Goal: Task Accomplishment & Management: Complete application form

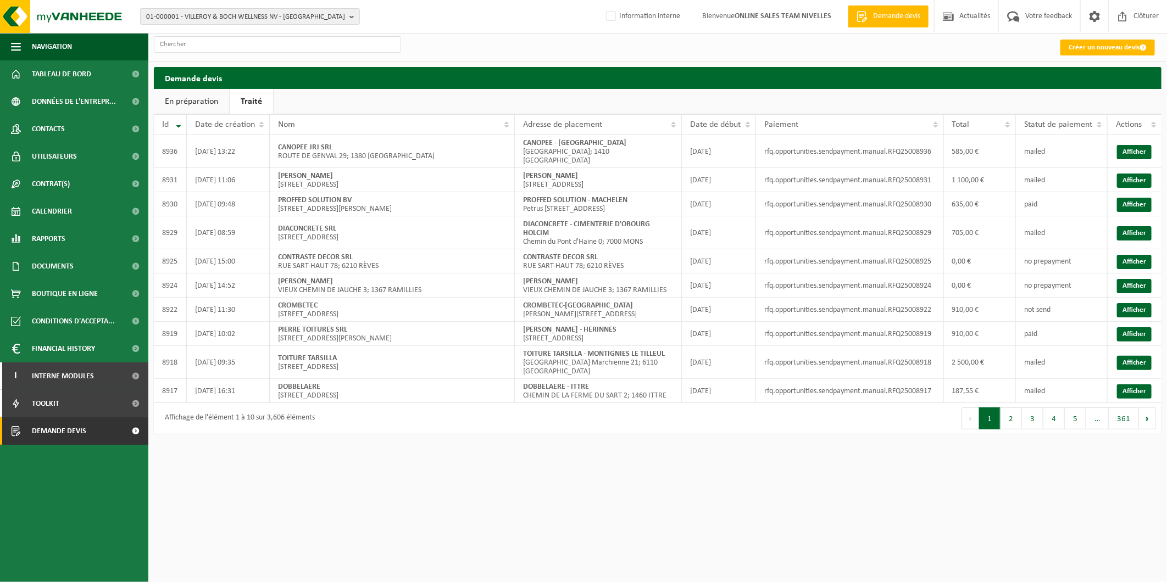
click at [1109, 37] on div "Créer un nouveau devis" at bounding box center [1108, 47] width 108 height 22
click at [1099, 59] on div "Créer un nouveau devis" at bounding box center [657, 47] width 1018 height 28
click at [1101, 46] on link "Créer un nouveau devis" at bounding box center [1107, 48] width 94 height 16
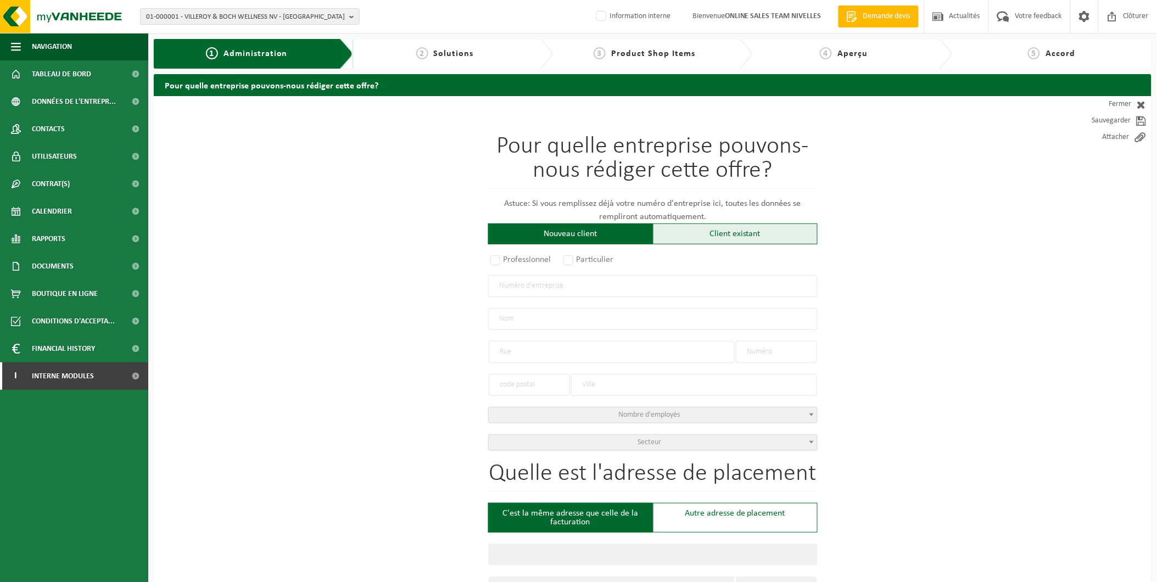
click at [723, 224] on div "Client existant" at bounding box center [735, 234] width 165 height 21
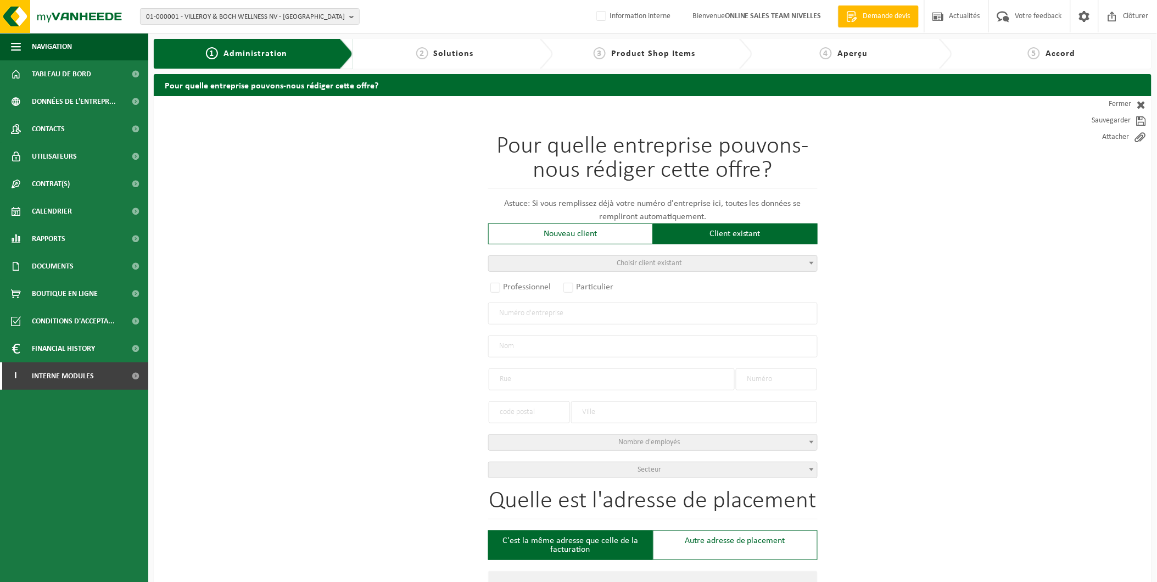
click at [632, 256] on span "Choisir client existant" at bounding box center [653, 263] width 328 height 15
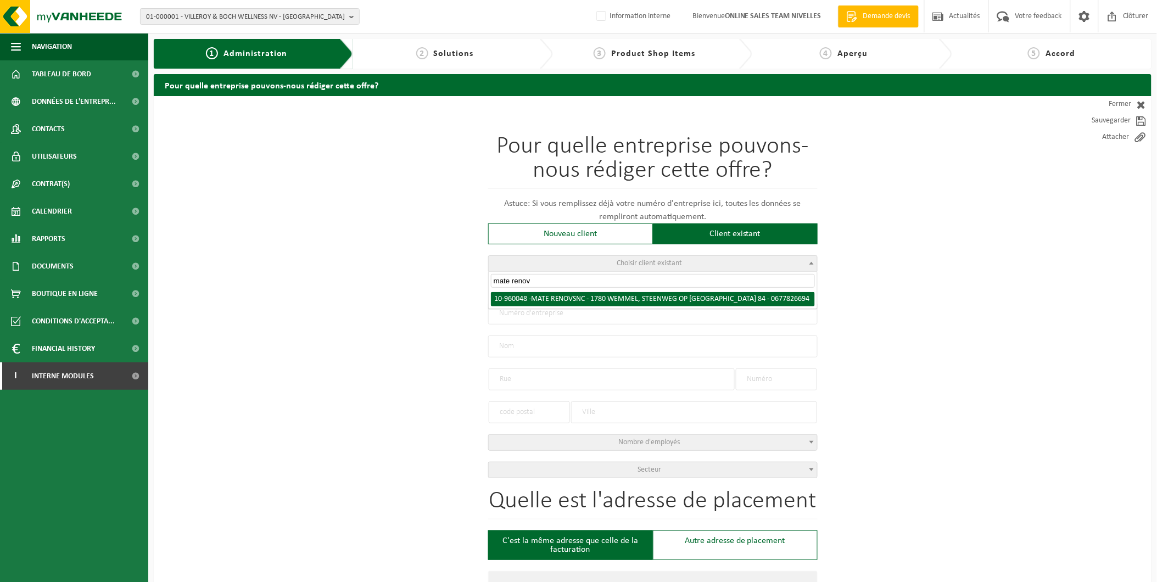
type input "mate renov"
radio input "true"
type input "0677.826.694"
type input "MATE RENOV SNC"
type input "STEENWEG OP BRUSSEL"
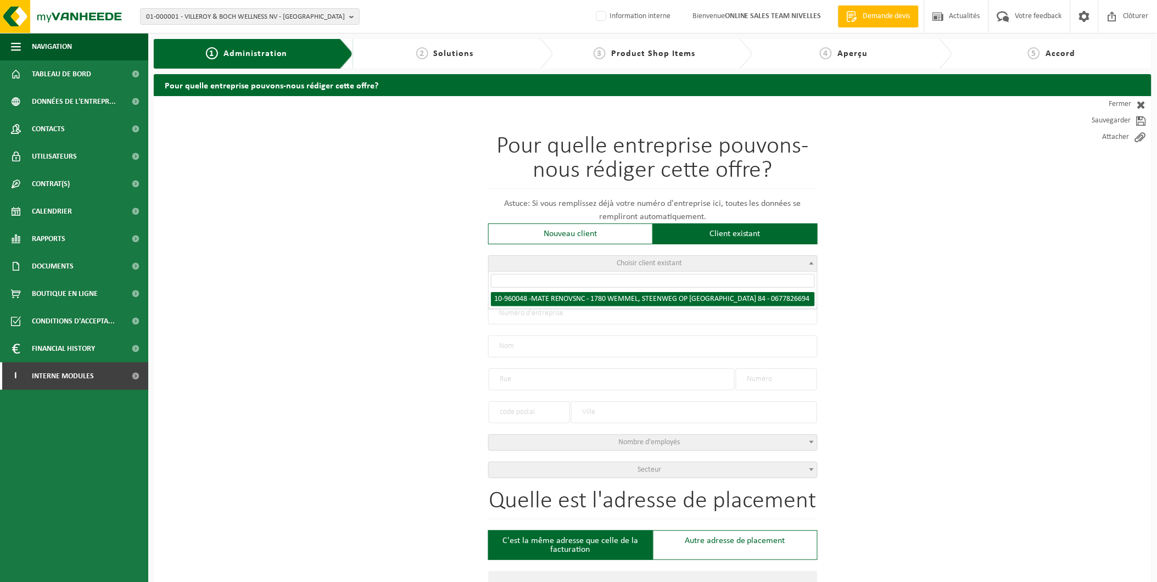
type input "84"
type input "1780"
type input "WEMMEL"
type input "MATE RENOV SNC"
type input "STEENWEG OP BRUSSEL"
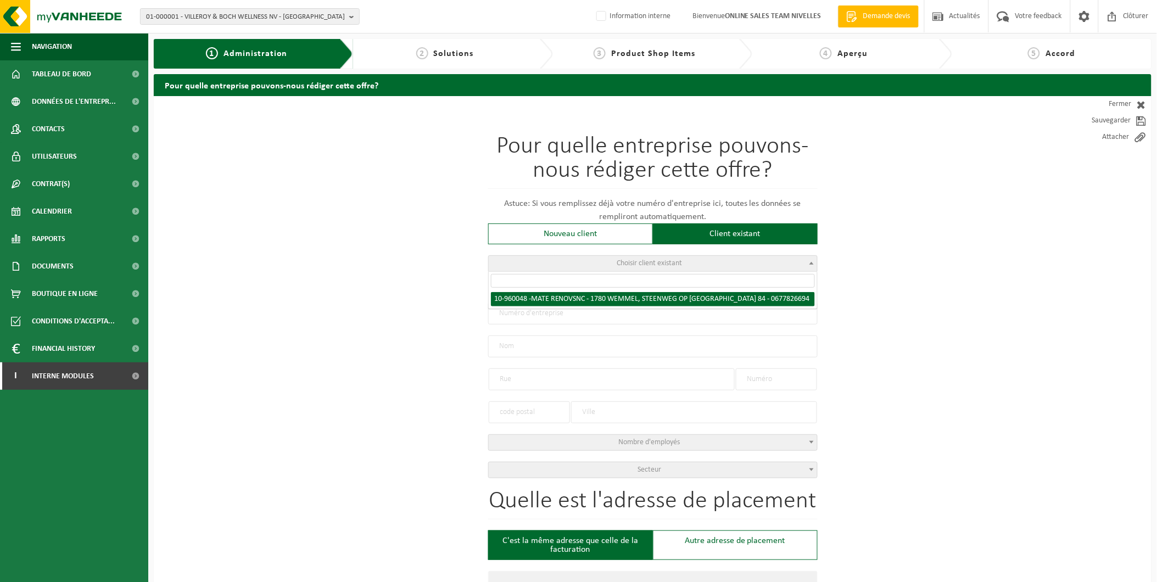
type input "84"
type input "1780"
type input "WEMMEL"
select select "149193"
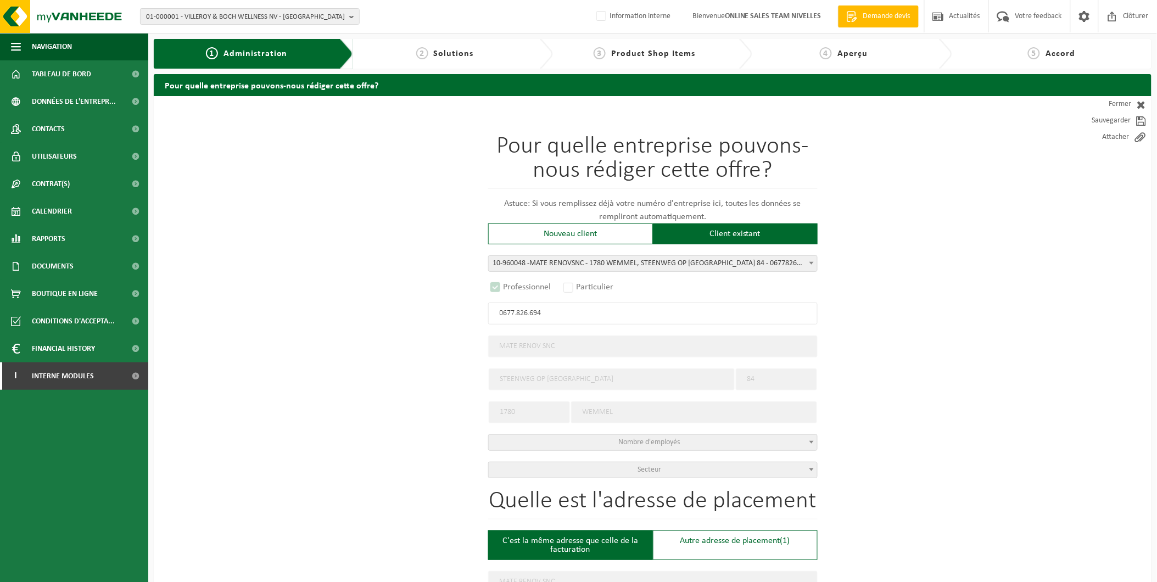
select select "D"
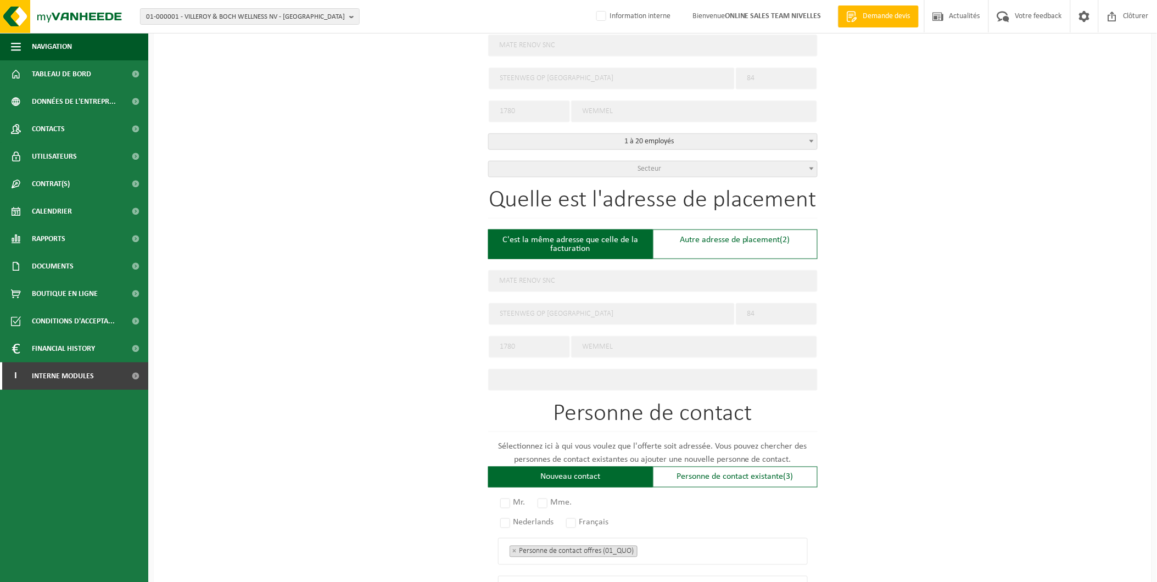
scroll to position [305, 0]
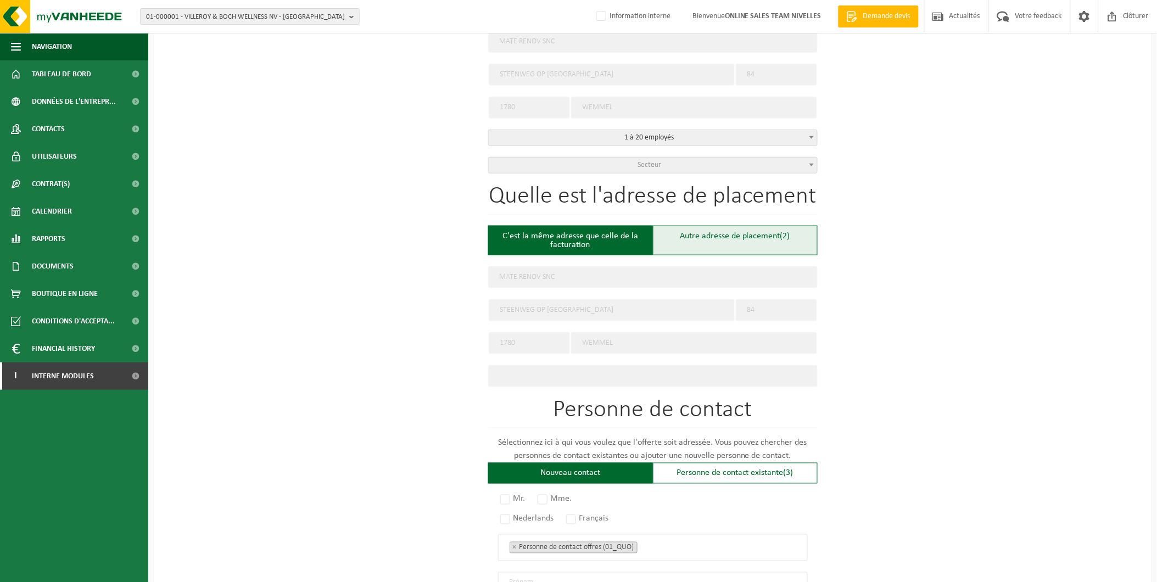
click at [745, 236] on div "Autre adresse de placement (2)" at bounding box center [735, 241] width 165 height 30
type input "Chantier -"
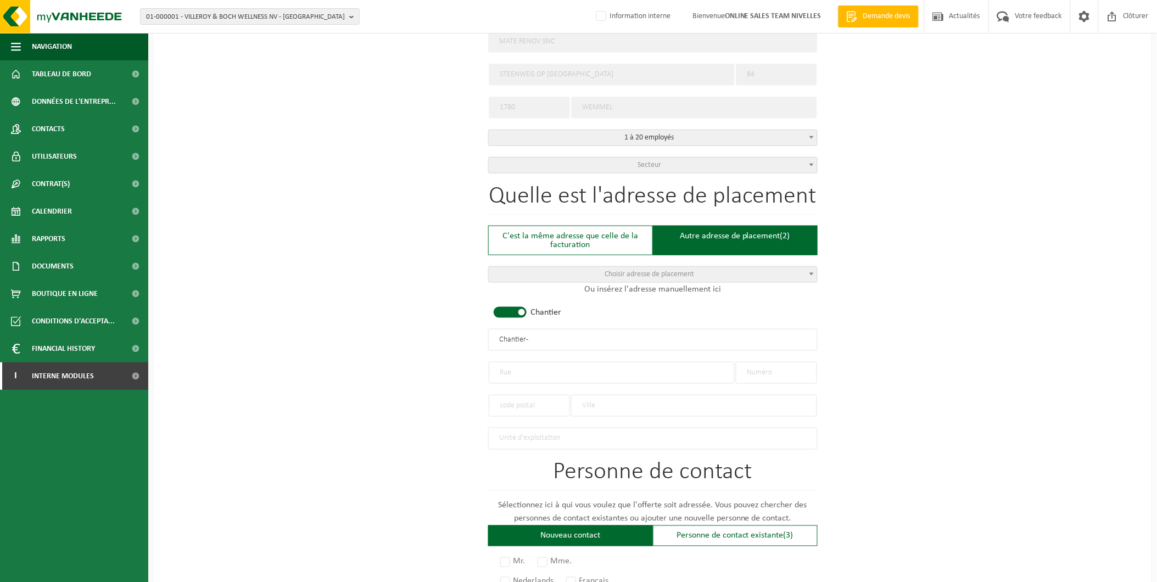
click at [536, 369] on input "text" at bounding box center [612, 373] width 246 height 22
type input "L"
type input "C"
click at [525, 368] on input "Rue la copenne" at bounding box center [612, 373] width 246 height 22
type input "Rue la Copenne"
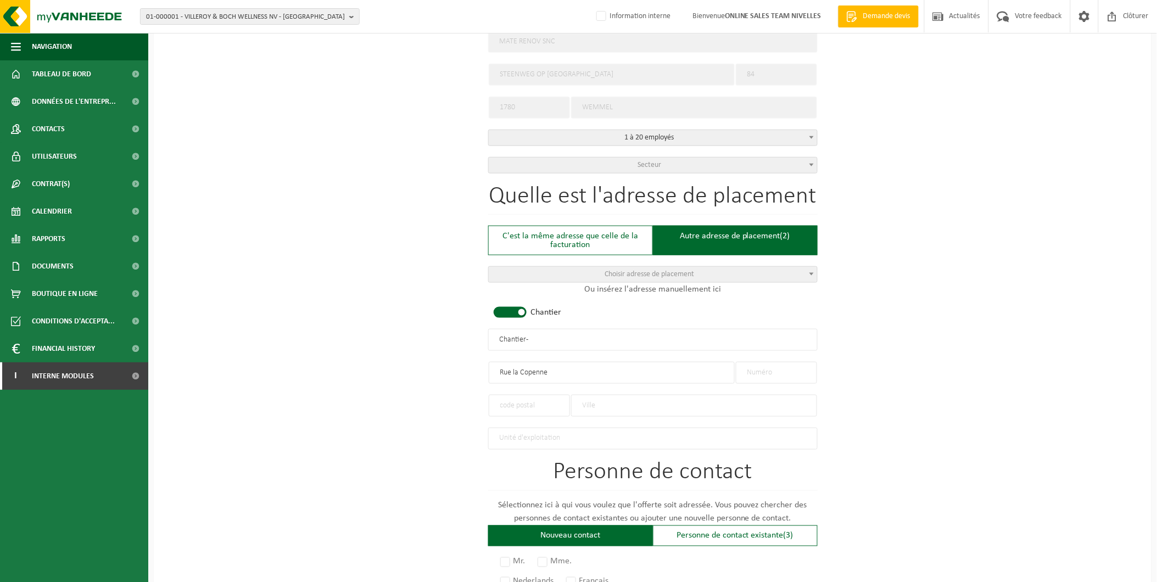
click at [739, 363] on input "text" at bounding box center [776, 373] width 81 height 22
type input "4"
click at [587, 399] on input "text" at bounding box center [694, 406] width 246 height 22
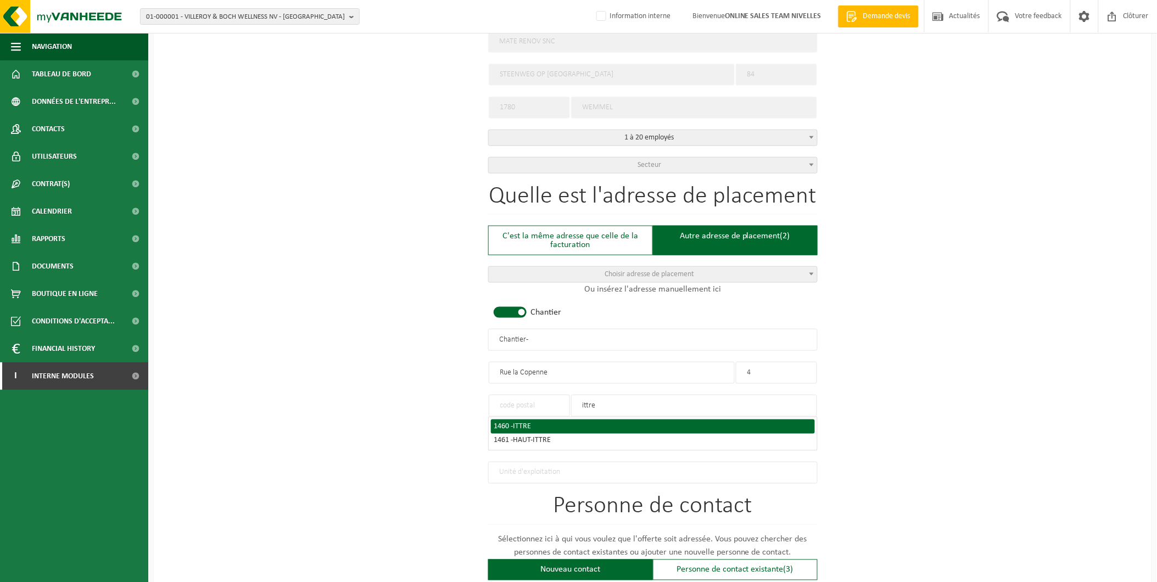
type input "ittre"
click at [647, 423] on div "1460 - ITTRE" at bounding box center [653, 427] width 318 height 8
type input "1460"
type input "ITTRE"
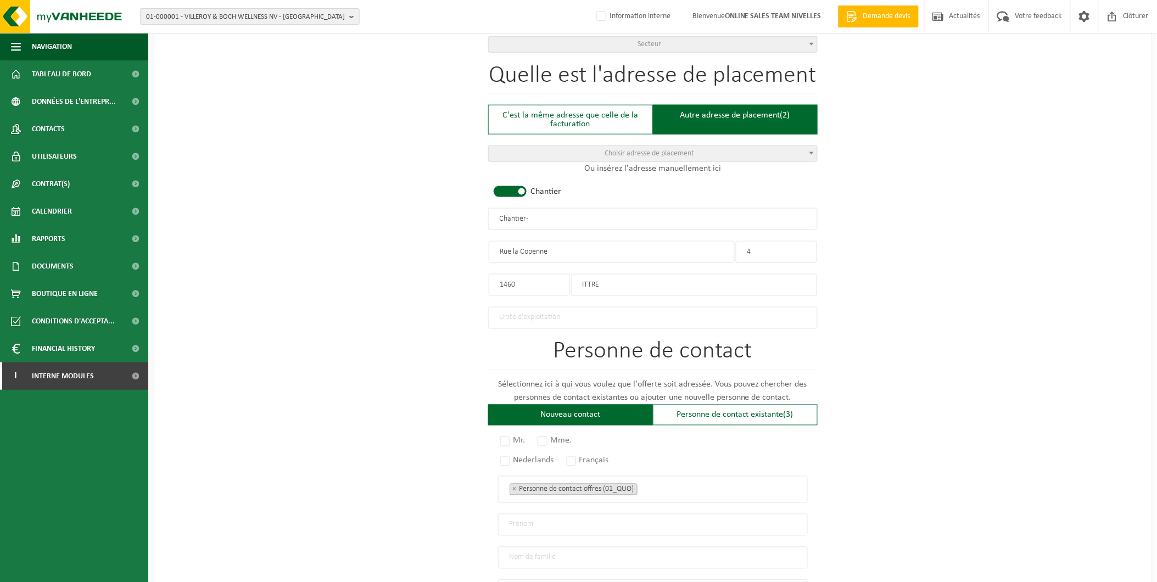
scroll to position [427, 0]
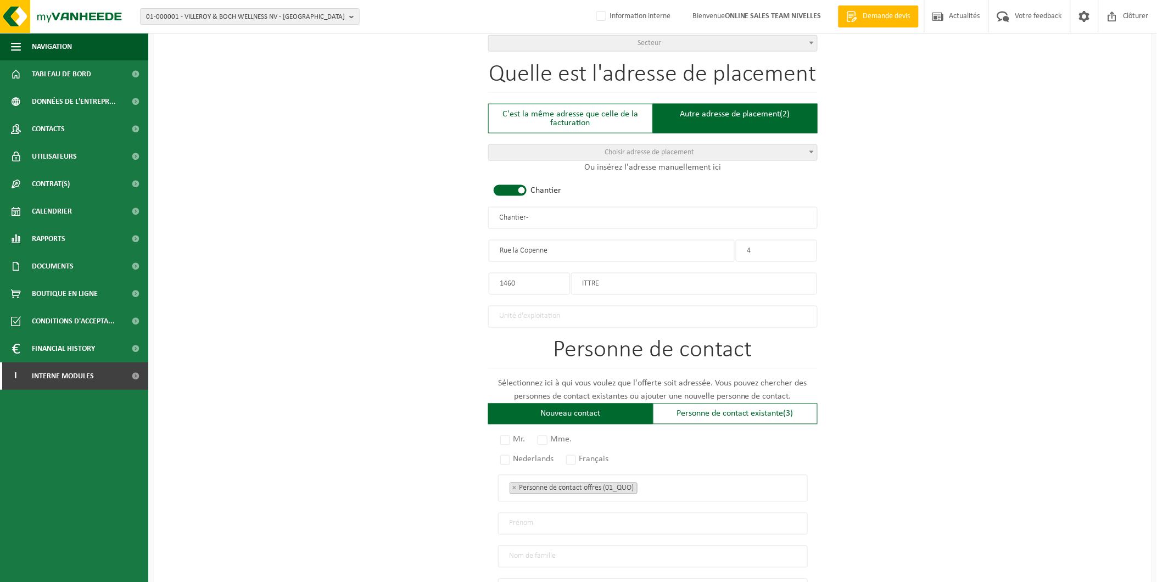
drag, startPoint x: 492, startPoint y: 216, endPoint x: 420, endPoint y: 216, distance: 72.0
click at [420, 216] on div "Pour quelle entreprise pouvons-nous rédiger cette offre? Astuce: Si vous rempli…" at bounding box center [653, 216] width 998 height 1094
click at [542, 216] on input "MATE RENOV -ITTRE" at bounding box center [653, 218] width 330 height 22
click at [544, 215] on input "MATE RENOV -ITTRE" at bounding box center [653, 218] width 330 height 22
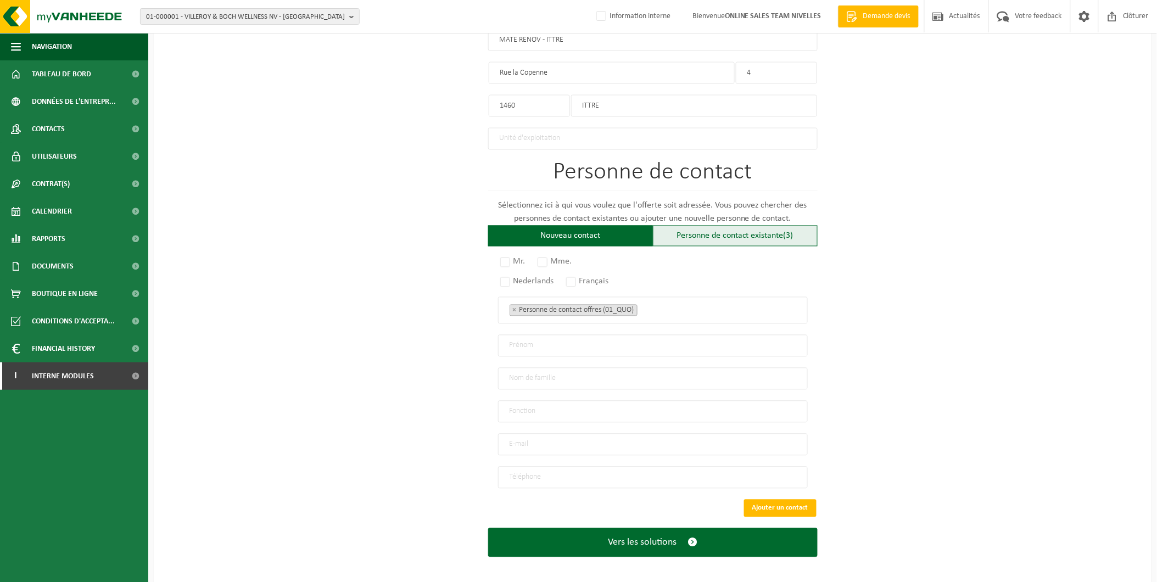
scroll to position [605, 0]
type input "MATE RENOV - ITTRE"
click at [789, 232] on span "(3)" at bounding box center [789, 235] width 10 height 9
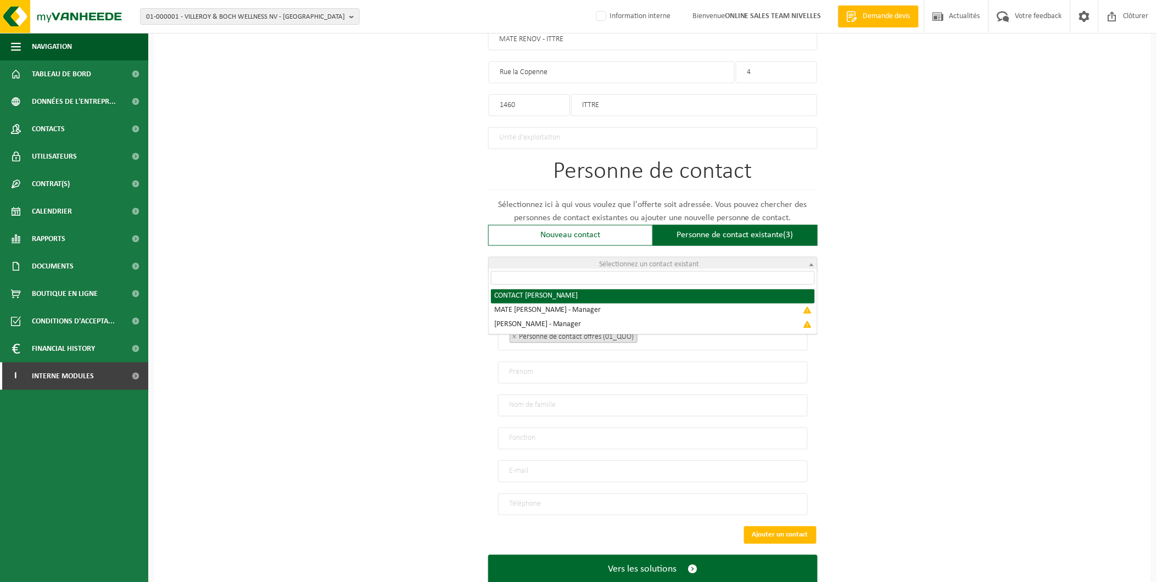
click at [717, 261] on span "Sélectionnez un contact existant" at bounding box center [653, 265] width 328 height 15
radio input "true"
select select "{"code":"10-960049","firstname":"JOSEPH","surname":"CONTACT","gender":"Unknown"…"
type input "JOSEPH"
type input "CONTACT"
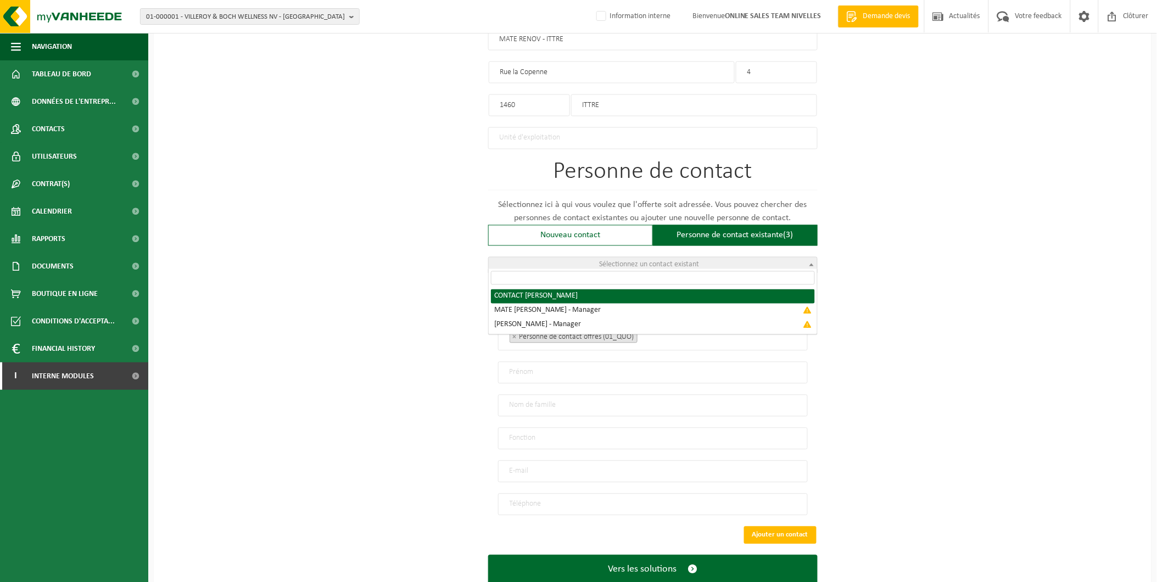
type input "materenov@hotmail.com"
type input "+32 491/89 58 68"
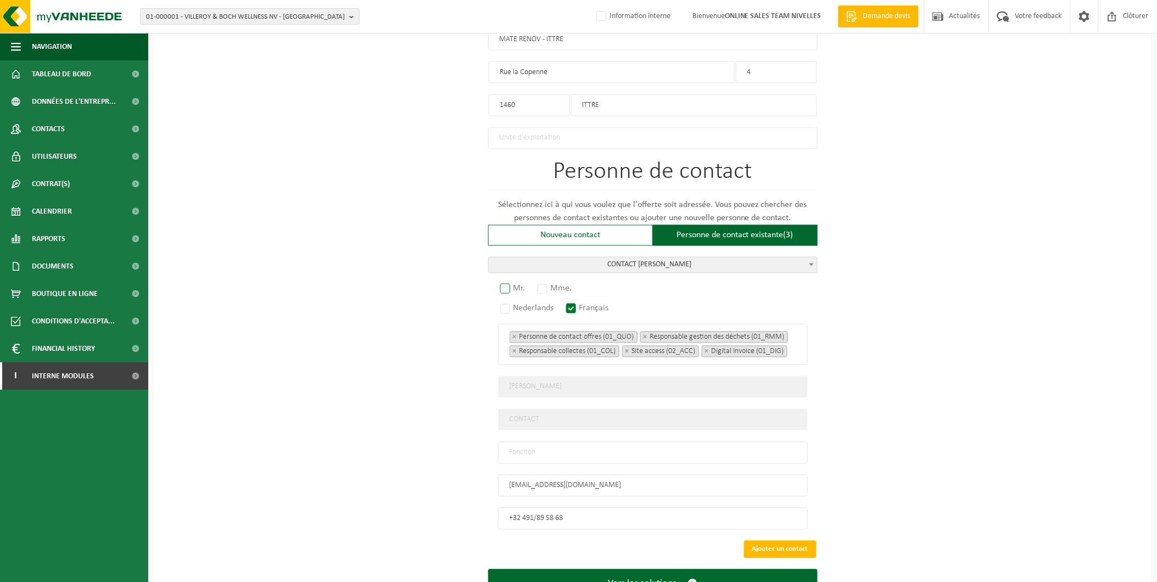
click at [519, 285] on label "Mr." at bounding box center [513, 288] width 31 height 15
radio input "true"
click at [562, 460] on input "text" at bounding box center [653, 453] width 310 height 22
type input "Manager"
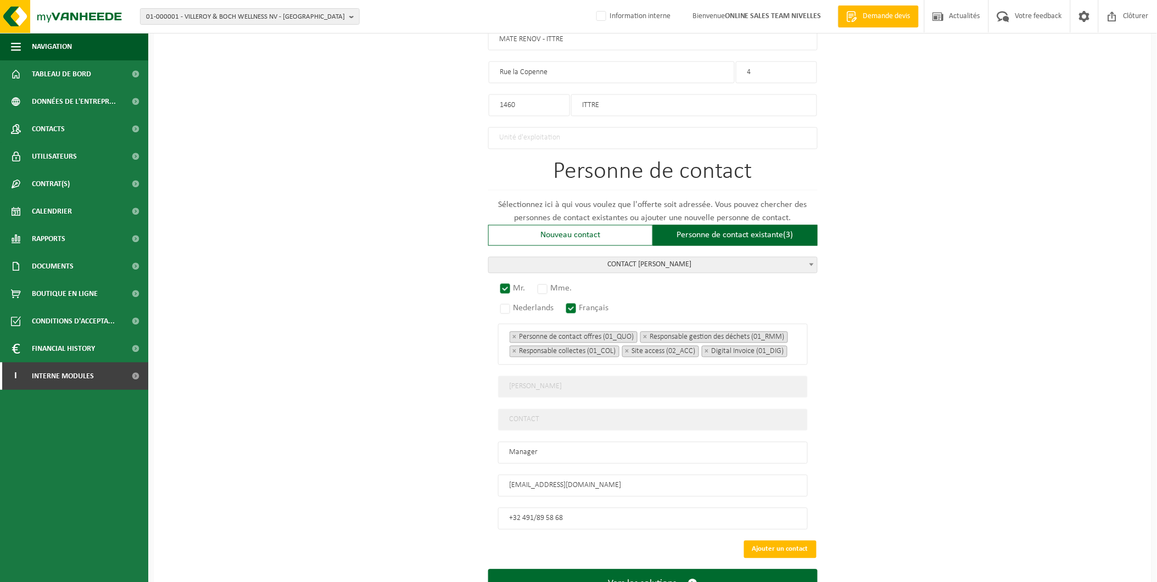
scroll to position [575, 0]
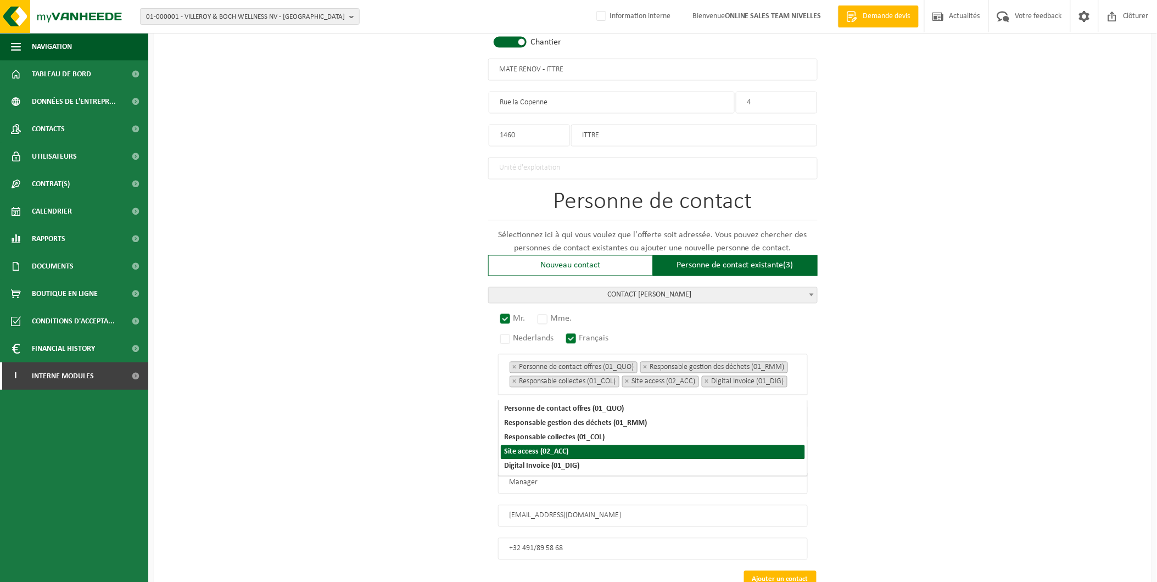
click at [1049, 371] on div "Pour quelle entreprise pouvons-nous rédiger cette offre? Astuce: Si vous rempli…" at bounding box center [653, 88] width 998 height 1135
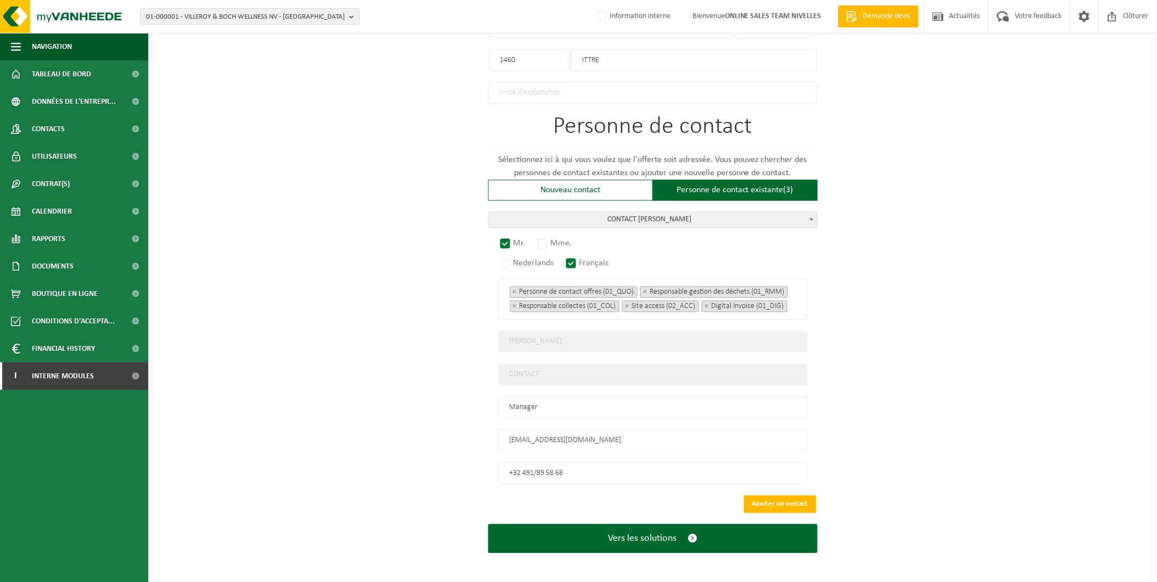
scroll to position [656, 0]
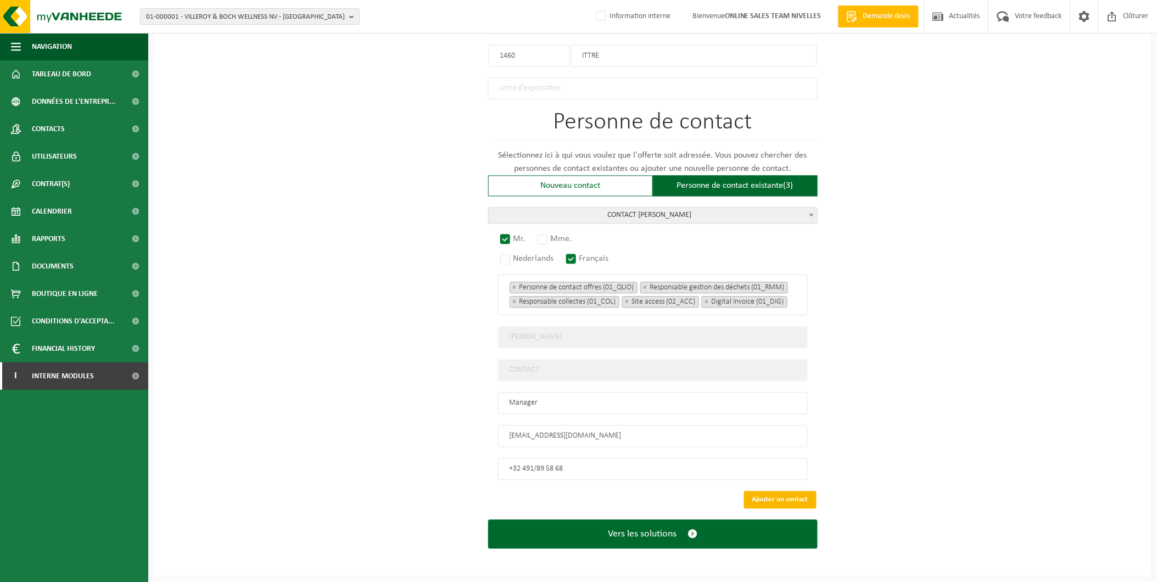
click at [794, 495] on button "Ajouter un contact" at bounding box center [780, 501] width 73 height 18
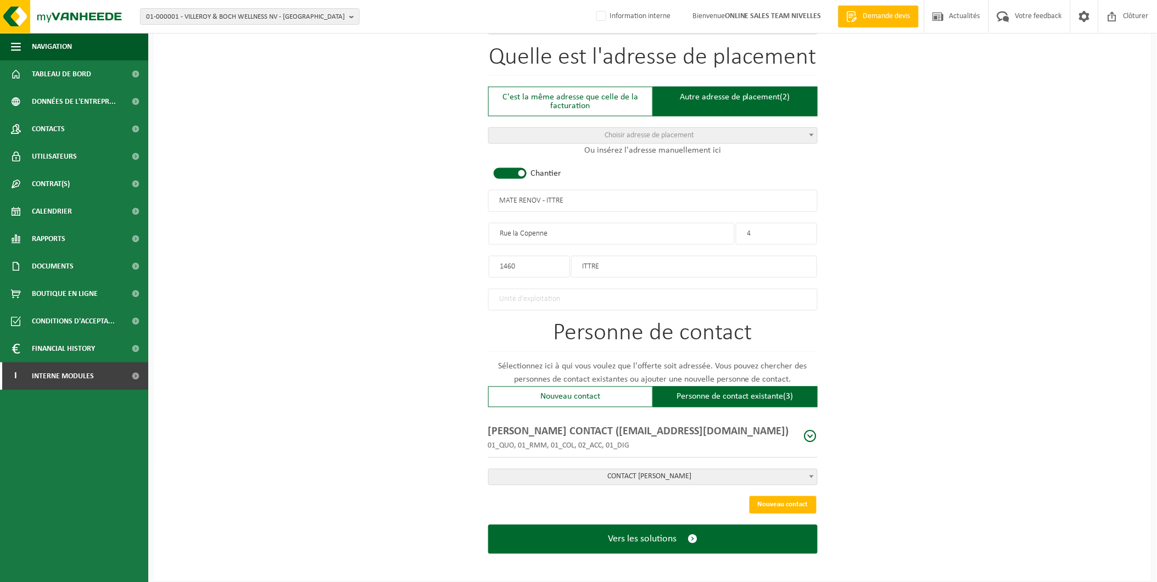
drag, startPoint x: 1070, startPoint y: 478, endPoint x: 1062, endPoint y: 478, distance: 7.7
click at [1070, 478] on div "Pour quelle entreprise pouvons-nous rédiger cette offre? Astuce: Si vous rempli…" at bounding box center [653, 116] width 998 height 929
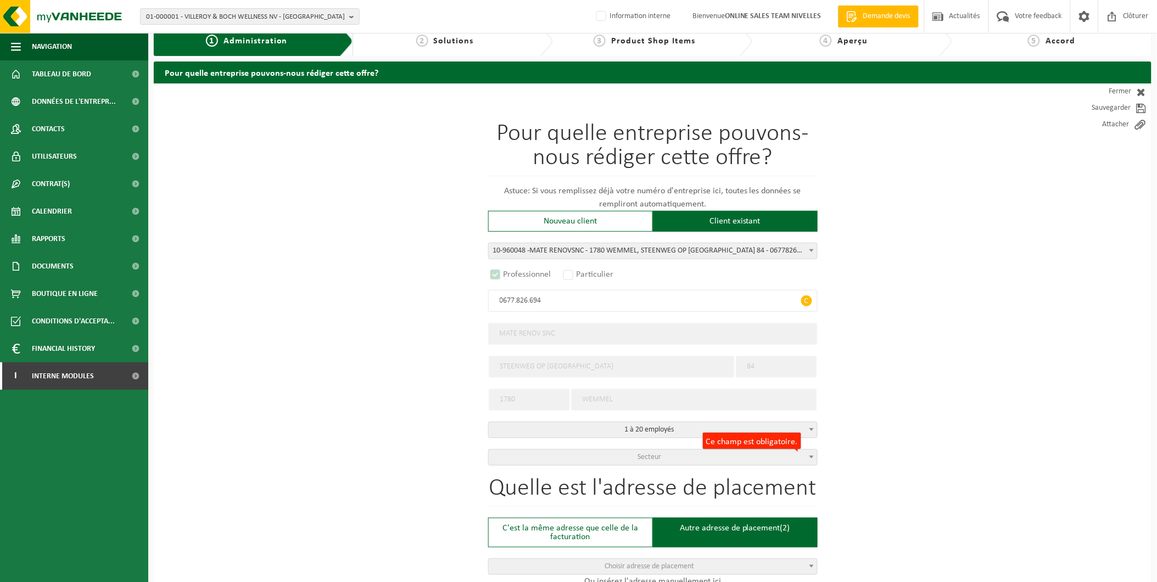
scroll to position [0, 0]
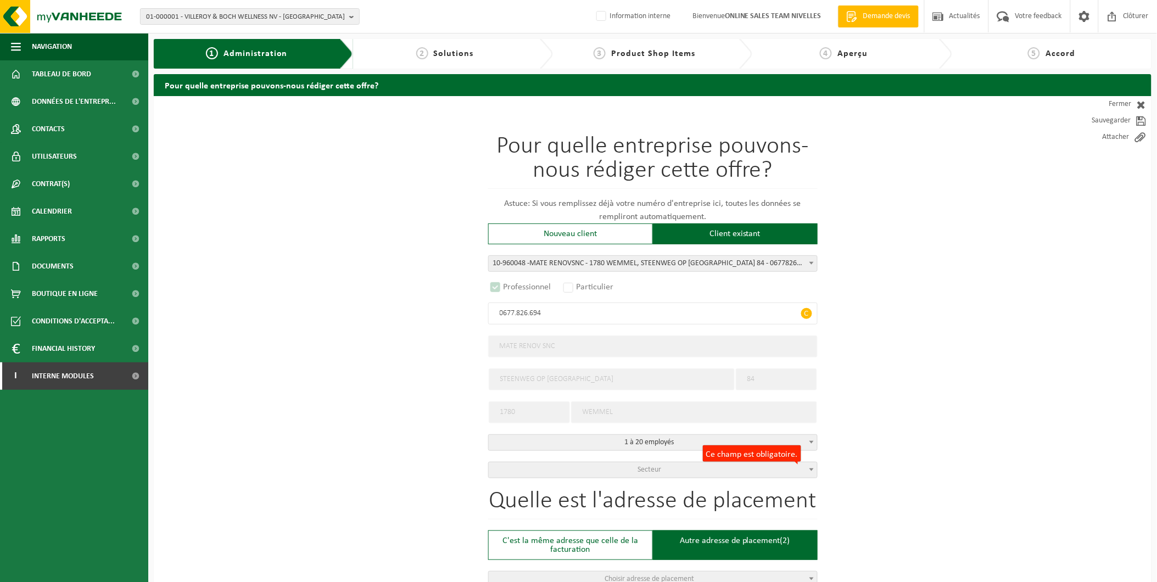
click at [783, 466] on span "Secteur" at bounding box center [653, 470] width 328 height 15
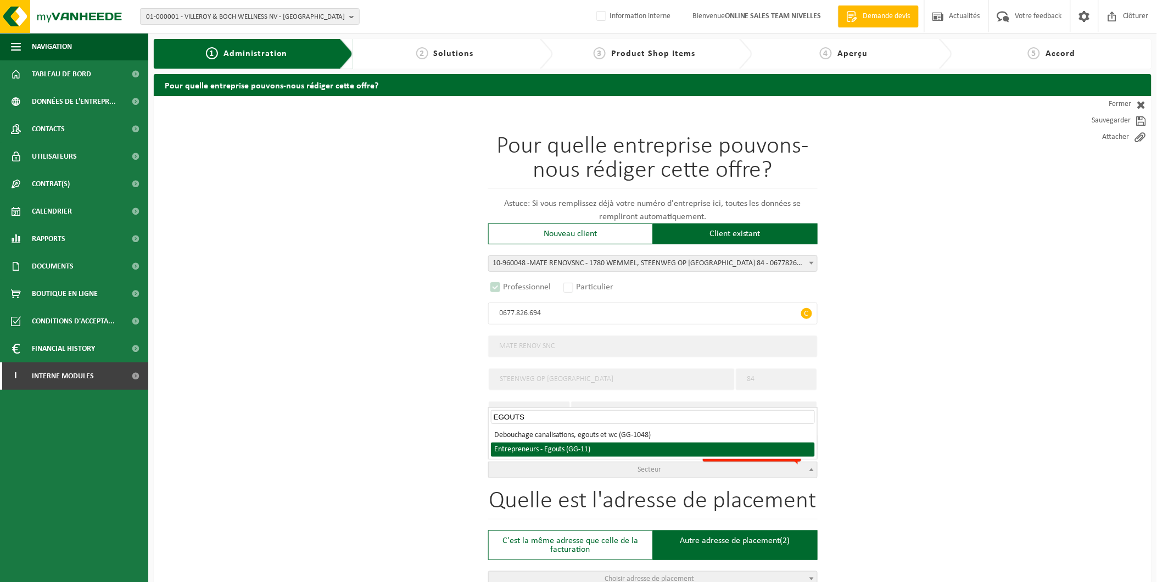
type input "EGOUTS"
select select "11"
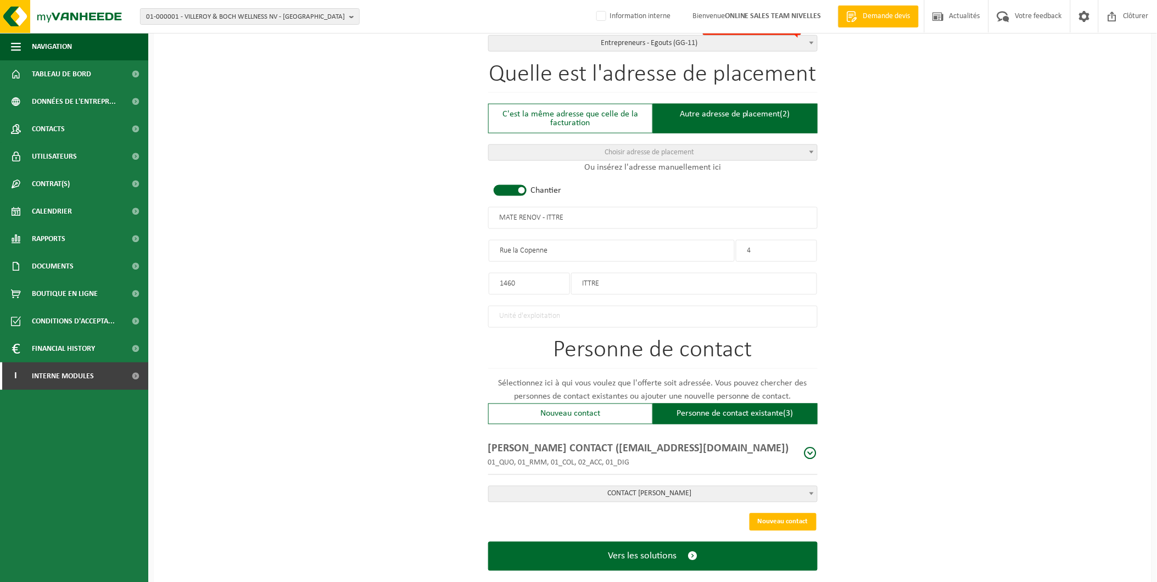
scroll to position [444, 0]
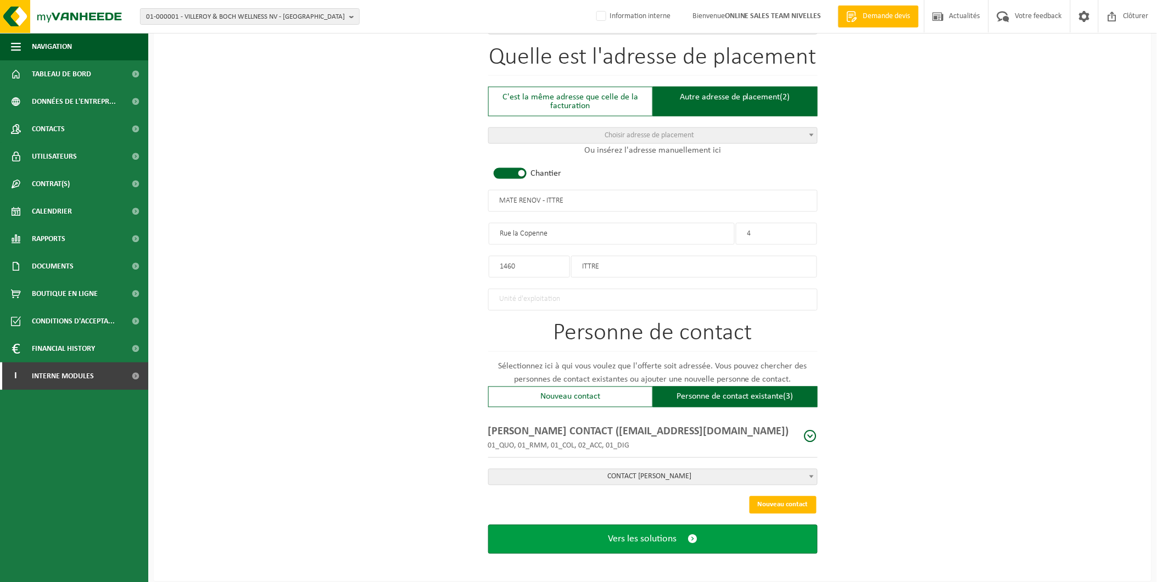
click at [702, 537] on button "Vers les solutions" at bounding box center [653, 539] width 330 height 29
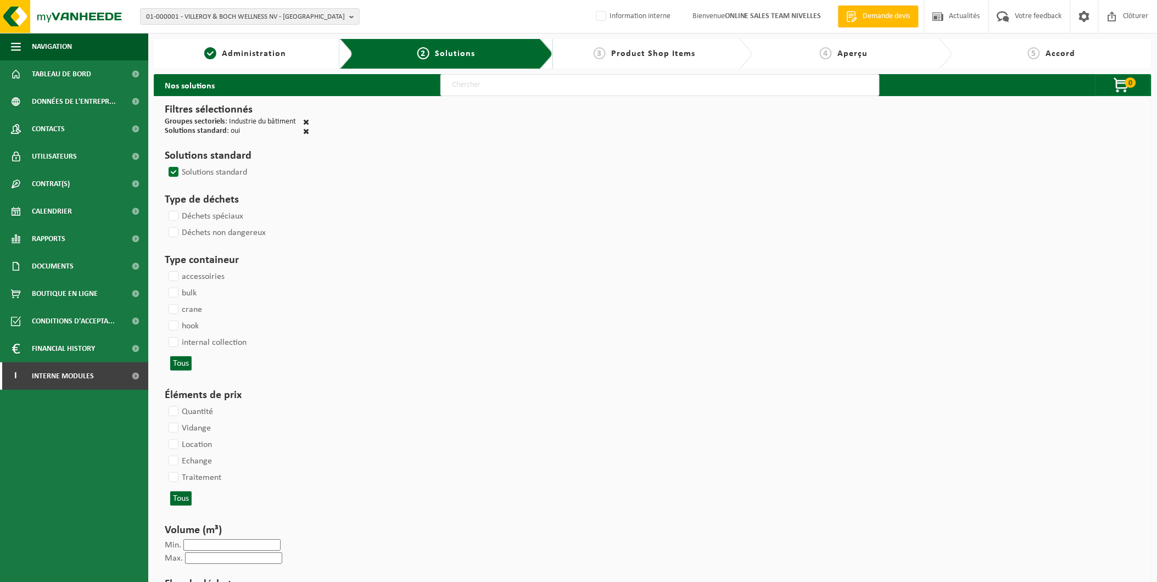
click at [485, 92] on input "text" at bounding box center [660, 85] width 439 height 22
type input "000291"
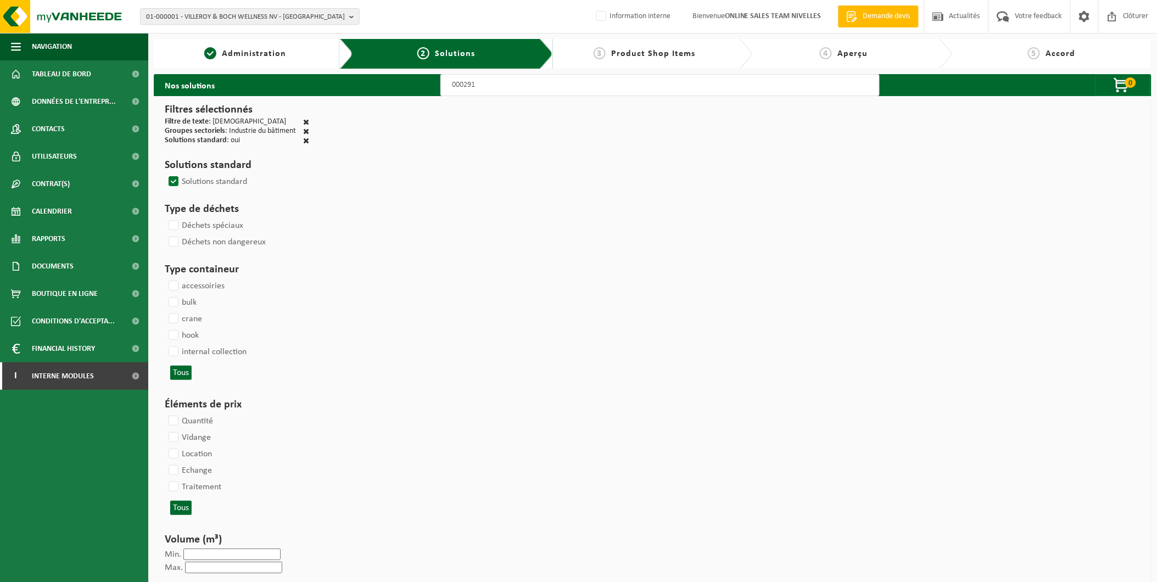
select select
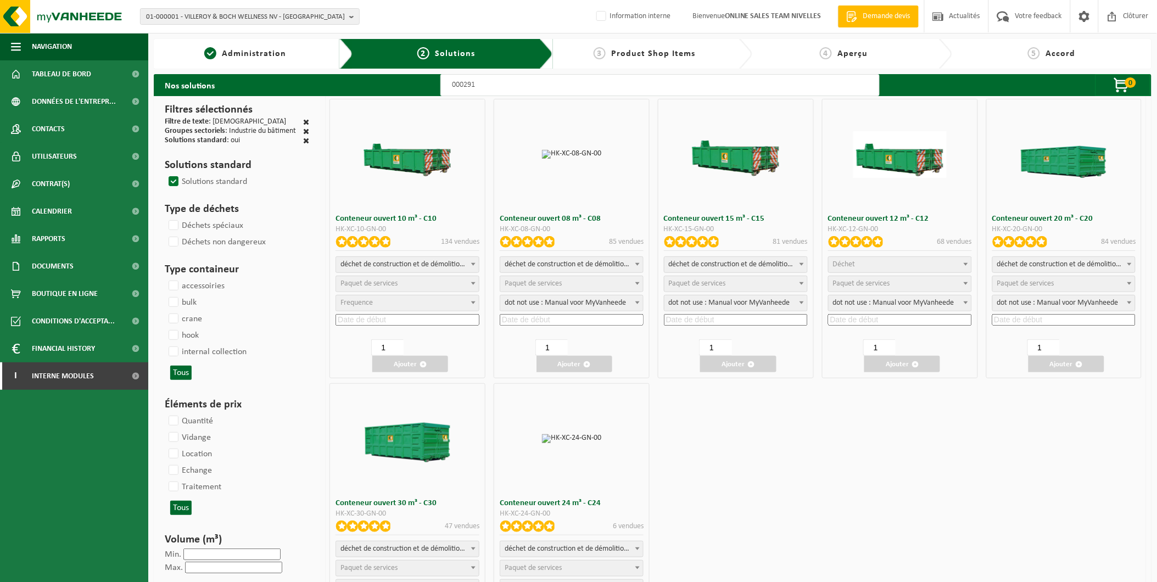
select select
select select "197"
select select
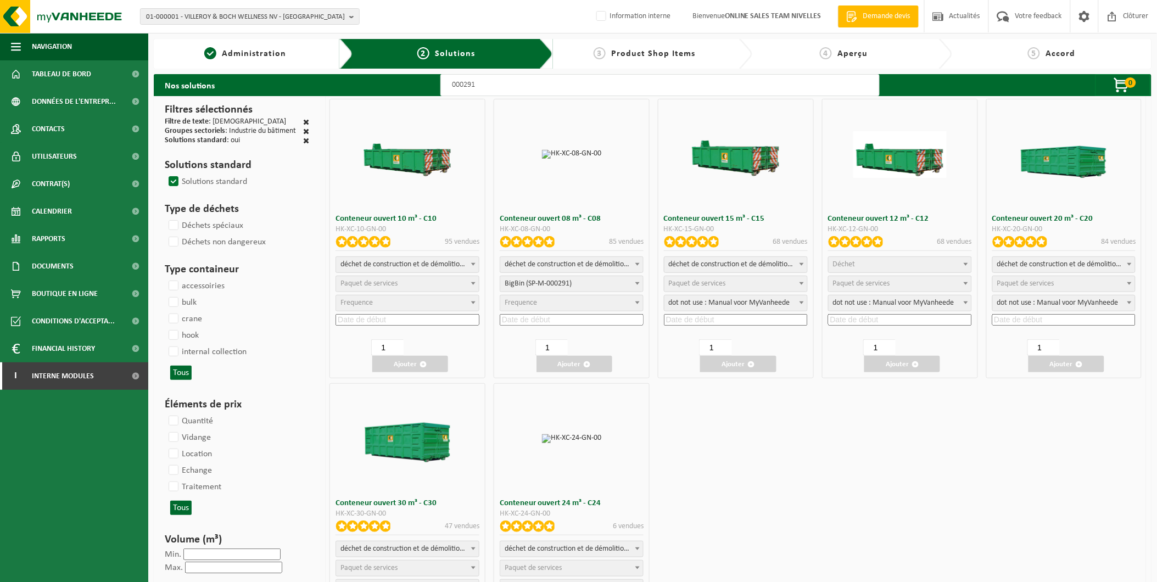
select select
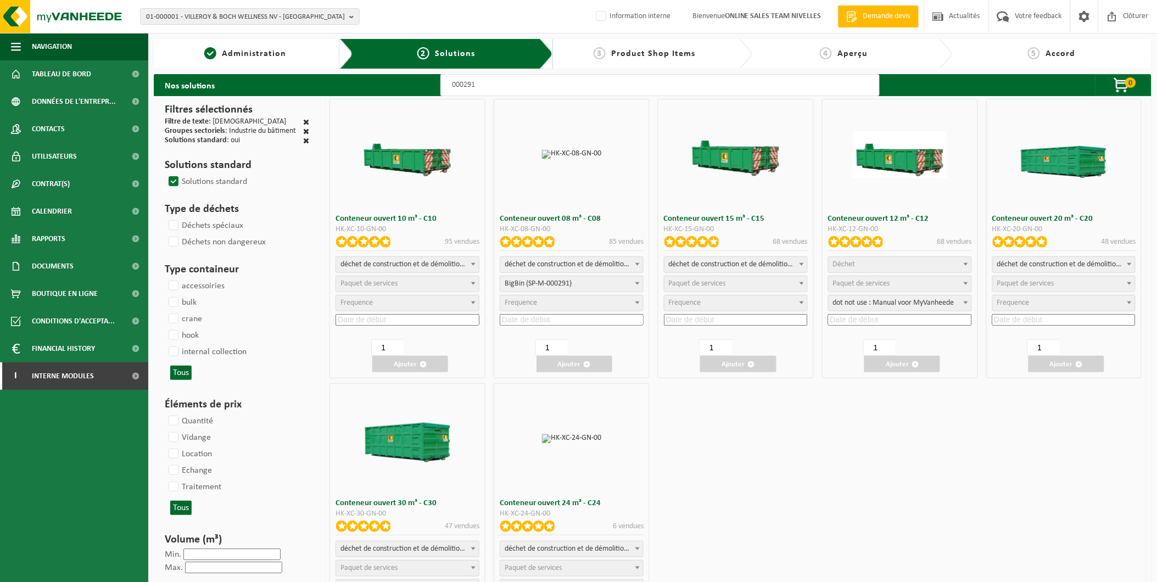
select select "197"
select select
select select "25"
select select "197"
select select "25"
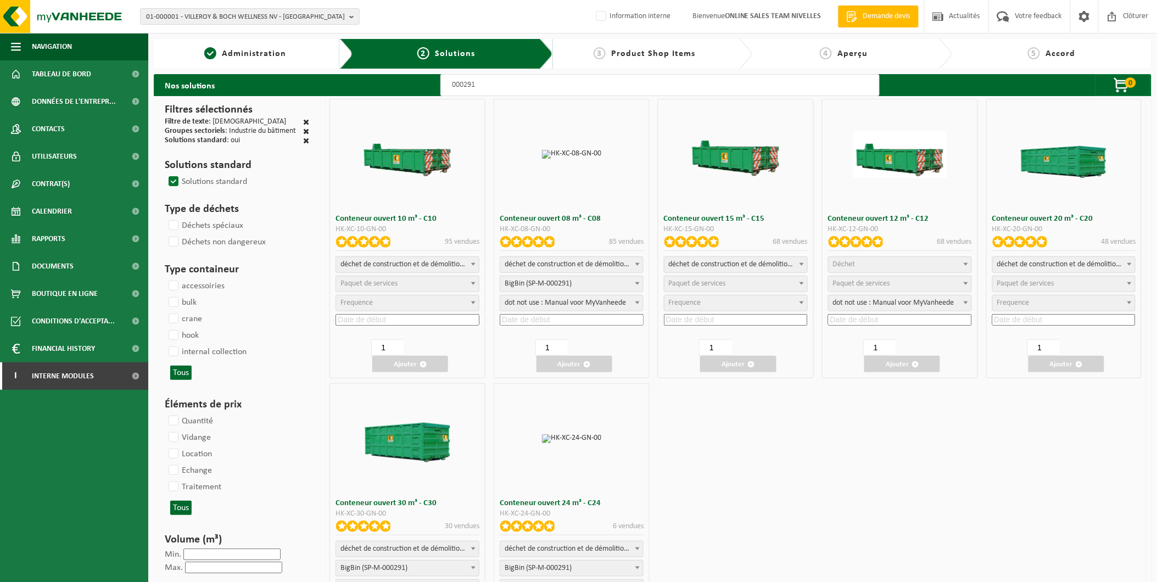
select select "25"
click at [689, 287] on span "Paquet de services" at bounding box center [697, 284] width 57 height 8
select select "197"
select select "25"
click at [693, 324] on input at bounding box center [736, 320] width 144 height 12
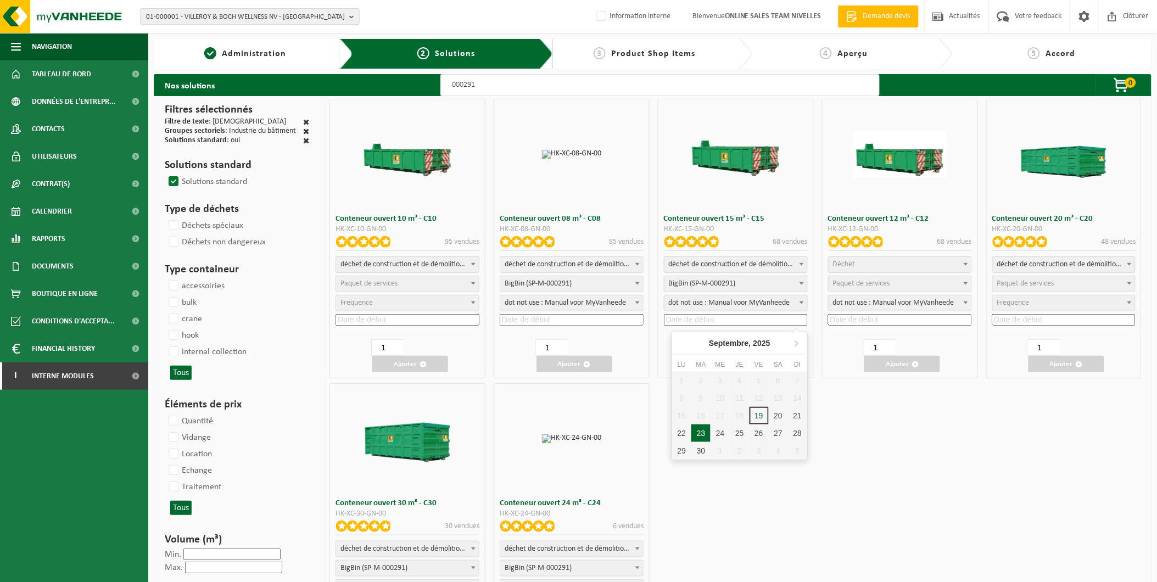
click at [697, 433] on div "23" at bounding box center [701, 434] width 19 height 18
type input "2025-09-23"
click at [734, 365] on button "Ajouter" at bounding box center [738, 364] width 76 height 16
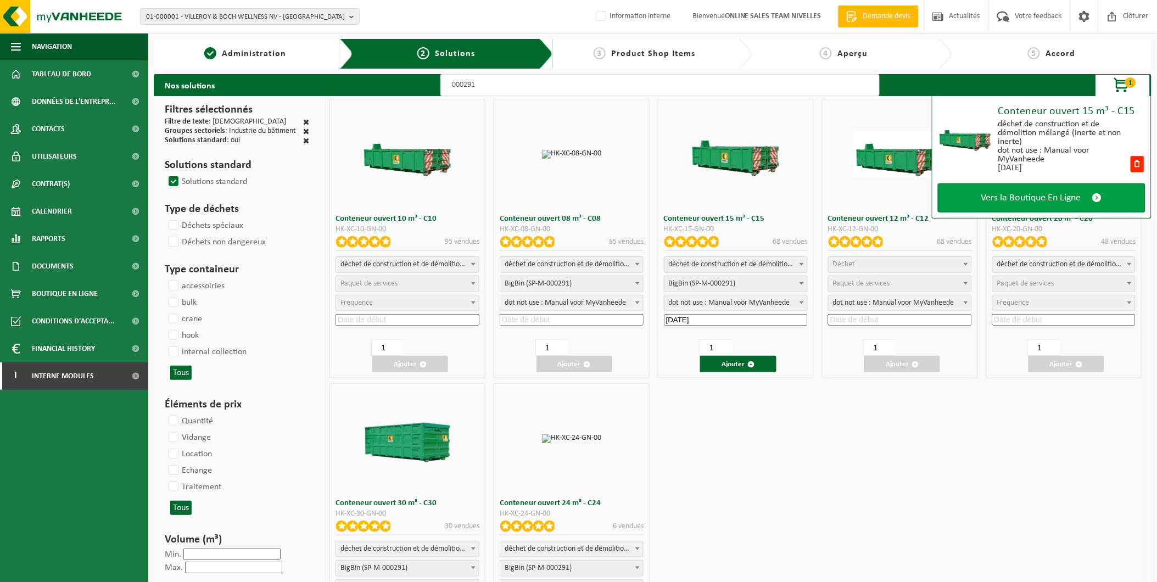
click at [995, 196] on span "Vers la Boutique En Ligne" at bounding box center [1032, 198] width 100 height 12
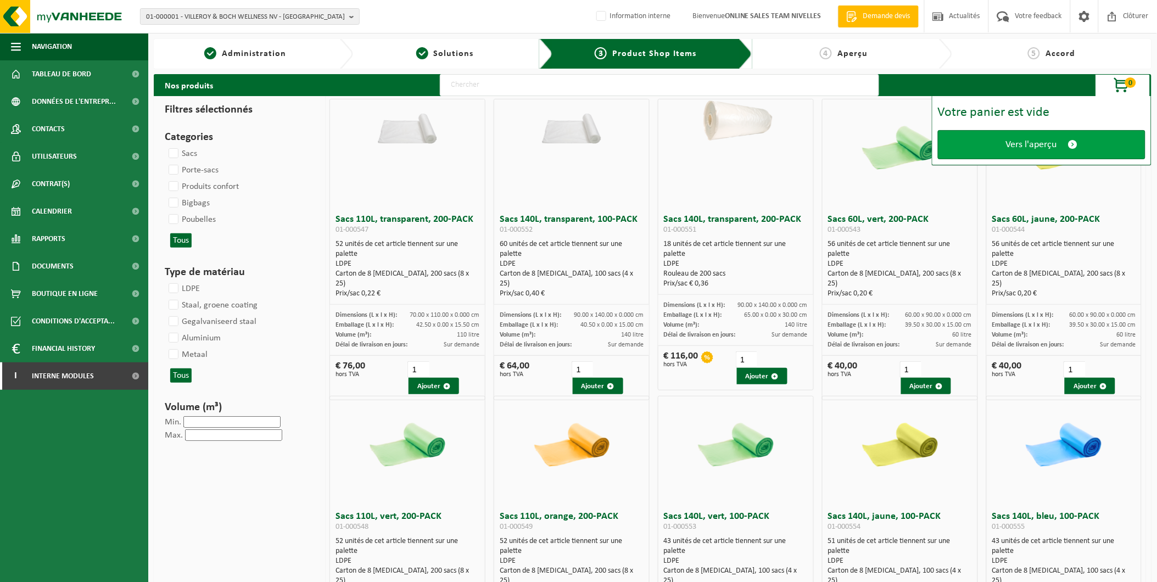
click at [1031, 146] on span "Vers l'aperçu" at bounding box center [1031, 145] width 51 height 12
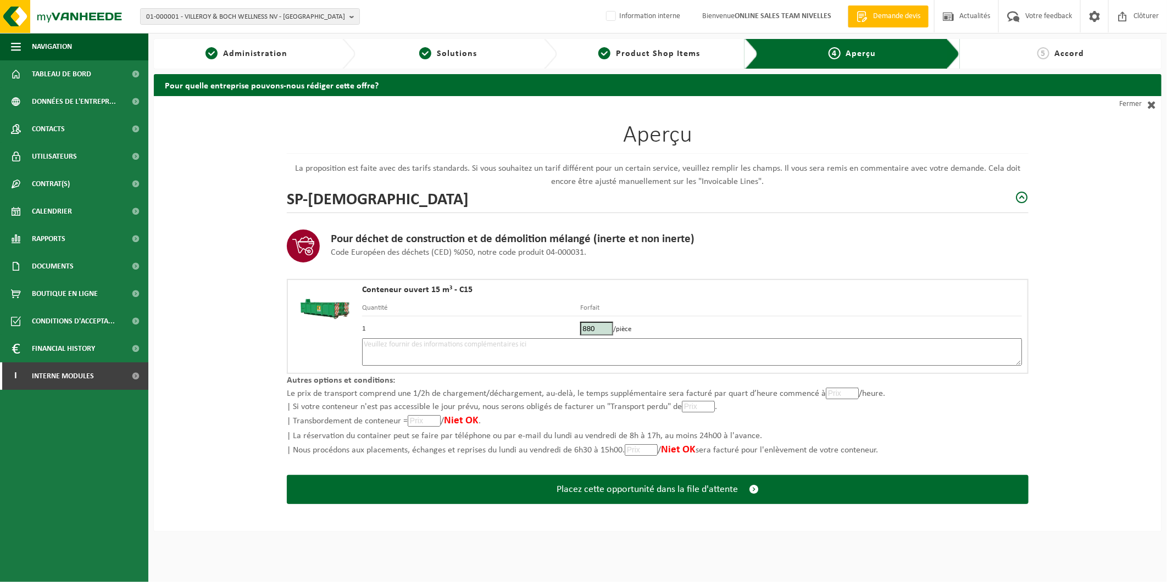
click at [472, 327] on td "1" at bounding box center [471, 327] width 218 height 22
click at [475, 350] on textarea at bounding box center [692, 351] width 660 height 27
type textarea "p"
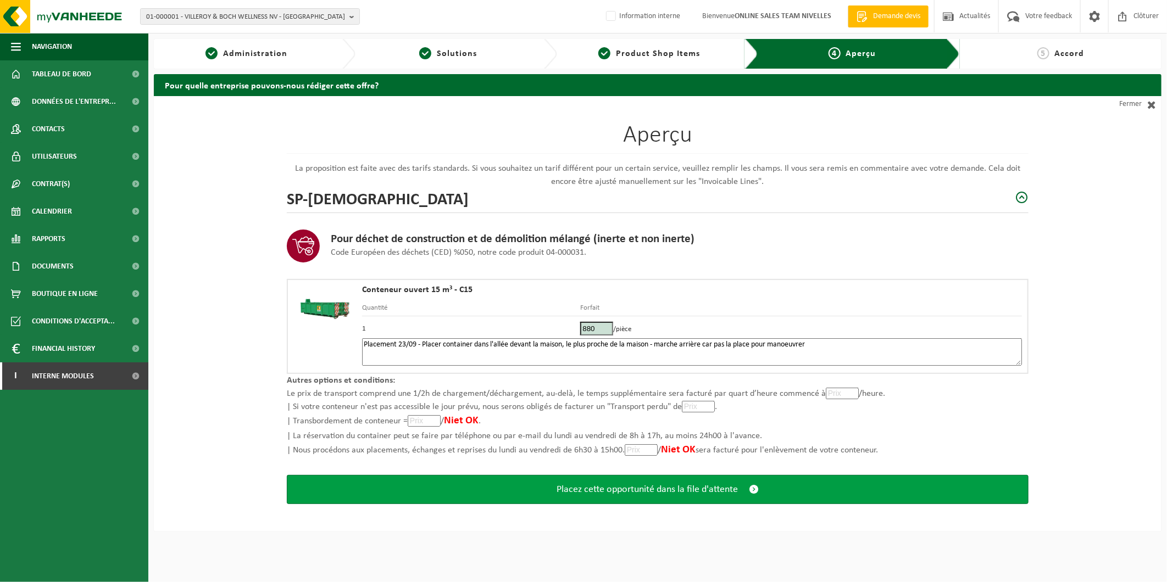
type textarea "Placement 23/09 - Placer container dans l'allée devant la maison, le plus proch…"
click at [556, 485] on span "Placez cette opportunité dans la file d'attente" at bounding box center [646, 490] width 181 height 12
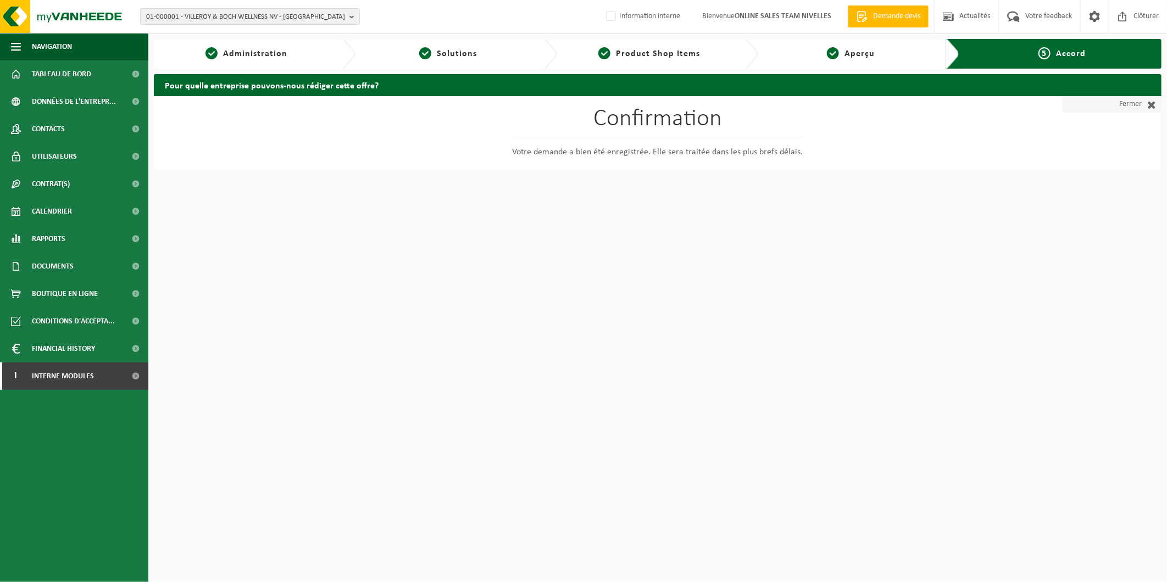
click at [1149, 108] on span at bounding box center [1148, 104] width 14 height 11
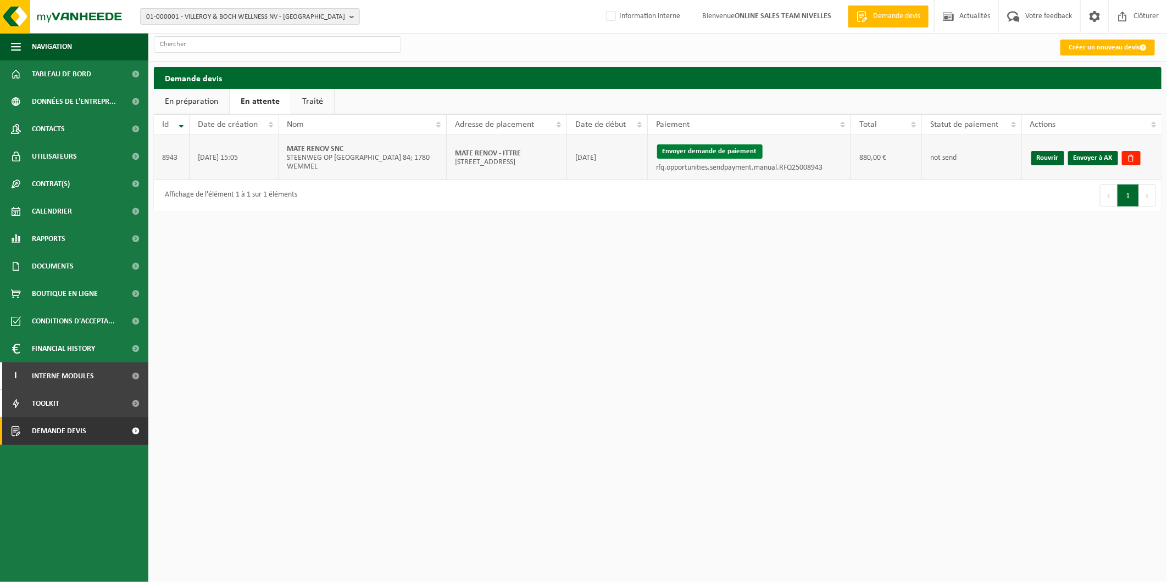
click at [730, 151] on button "Envoyer demande de paiement" at bounding box center [709, 151] width 105 height 14
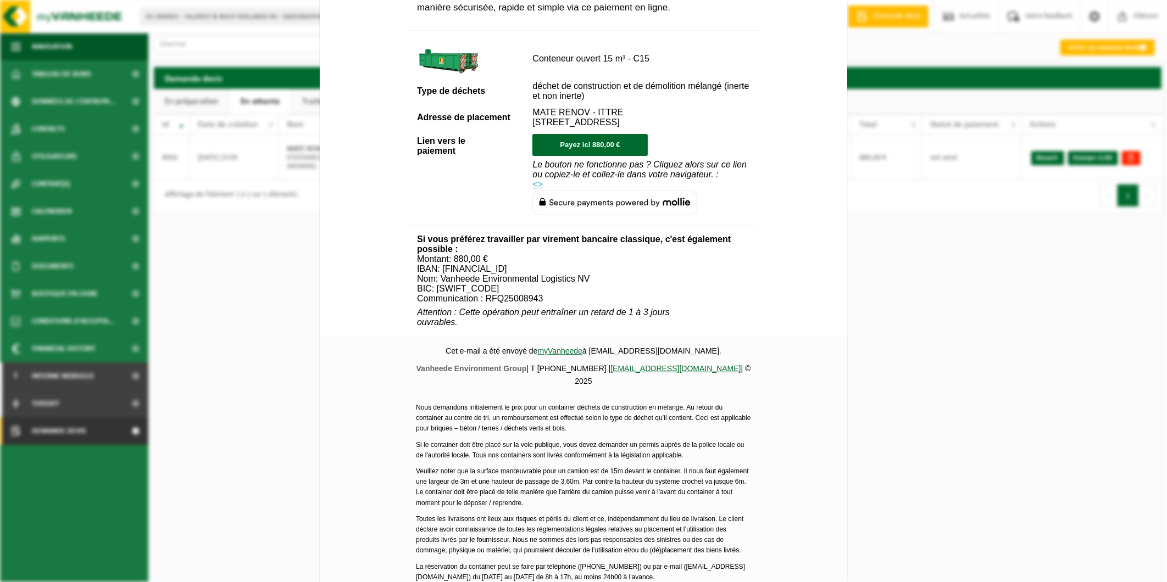
scroll to position [331, 0]
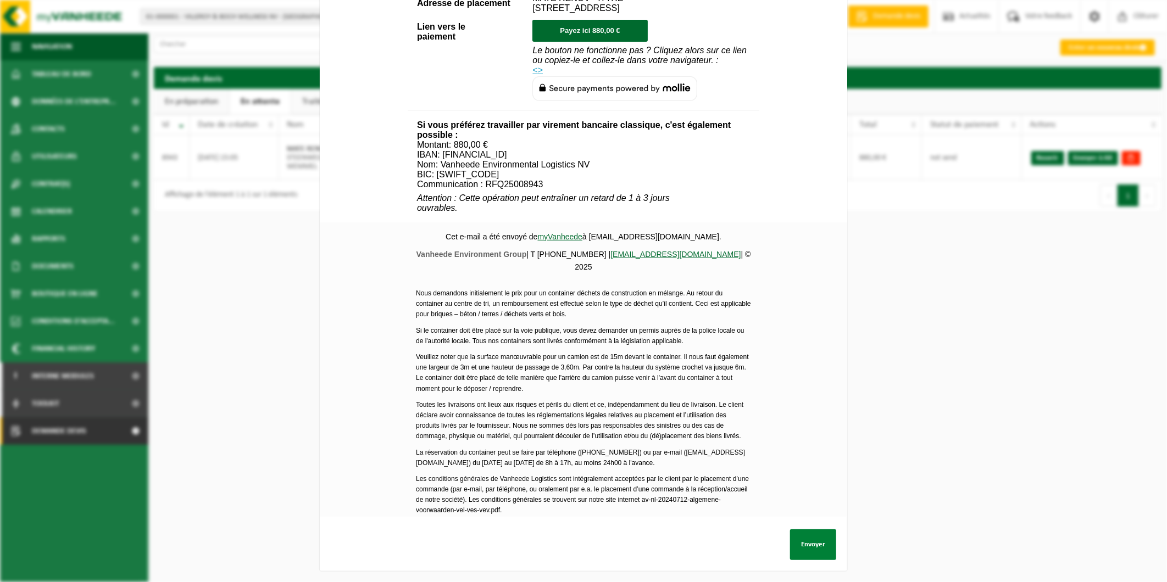
click at [804, 532] on button "Envoyer" at bounding box center [813, 545] width 46 height 31
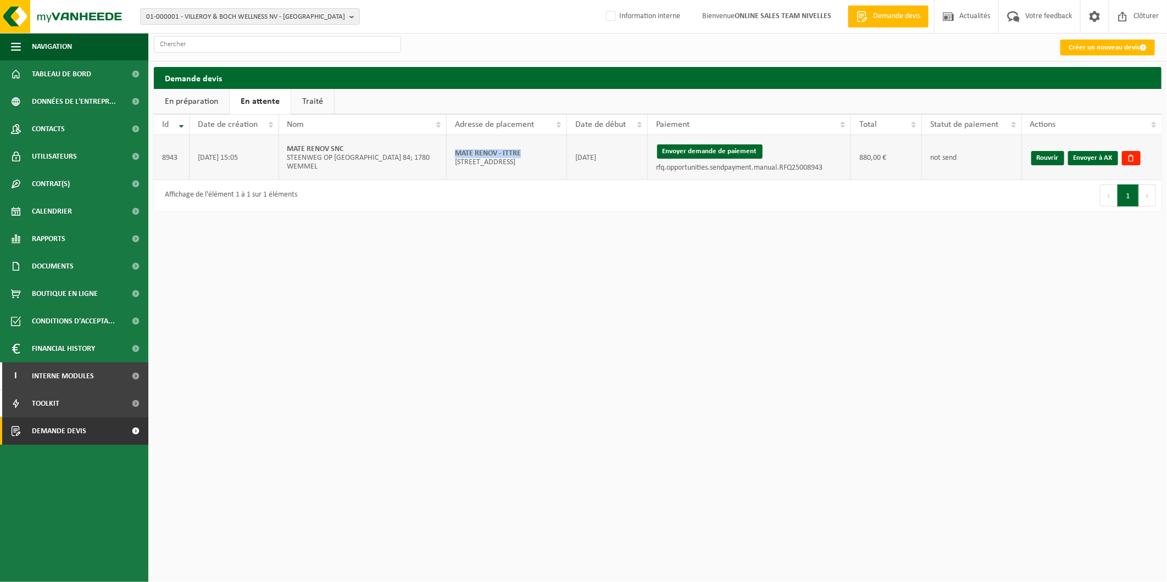
drag, startPoint x: 528, startPoint y: 151, endPoint x: 454, endPoint y: 149, distance: 73.6
click at [454, 149] on td "MATE RENOV - ITTRE Rue la Copenne 4; 1460 ITTRE" at bounding box center [507, 157] width 120 height 45
copy strong "MATE RENOV - ITTRE"
click at [1085, 162] on link "Envoyer à AX" at bounding box center [1093, 158] width 50 height 14
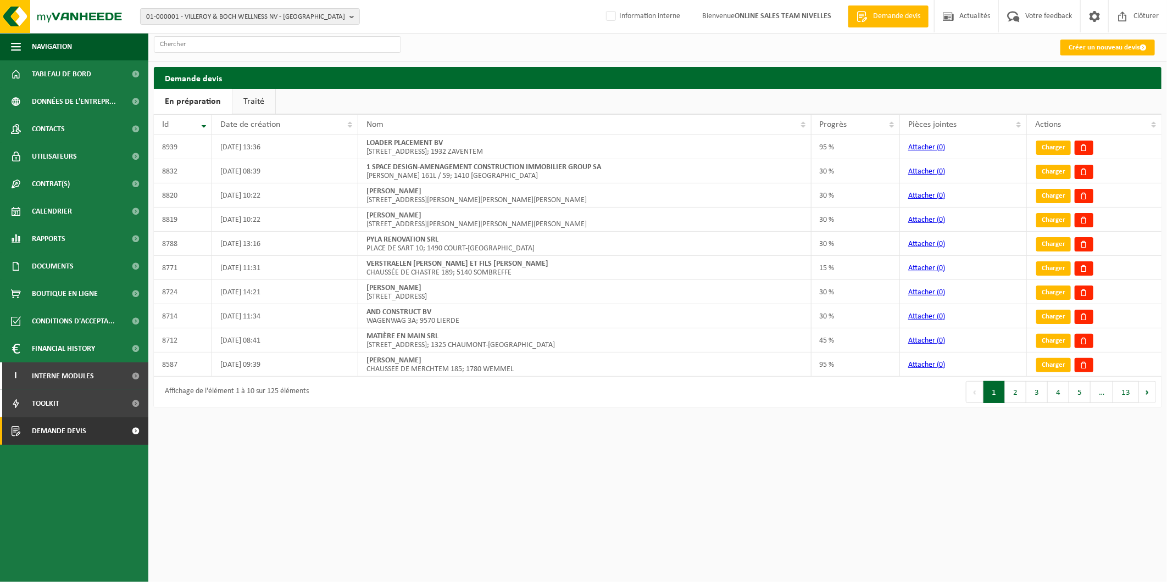
click at [938, 502] on html "01-000001 - VILLEROY & BOCH WELLNESS NV - [GEOGRAPHIC_DATA] 01-000001 - VILLERO…" at bounding box center [583, 291] width 1167 height 582
click at [262, 98] on link "Traité" at bounding box center [253, 101] width 43 height 25
